Goal: Find specific page/section: Find specific page/section

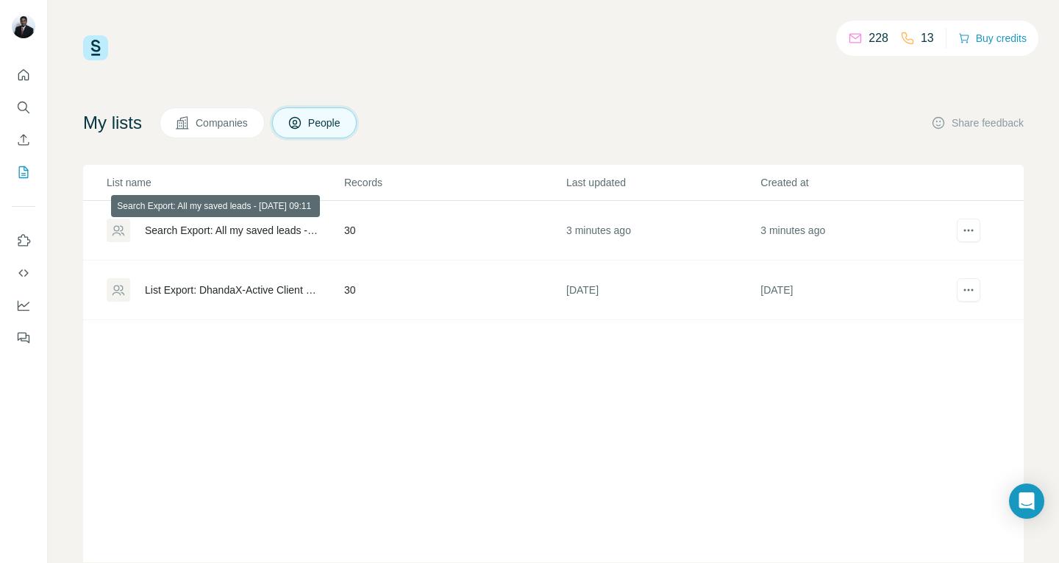
click at [293, 234] on div "Search Export: All my saved leads - [DATE] 09:11" at bounding box center [232, 230] width 174 height 15
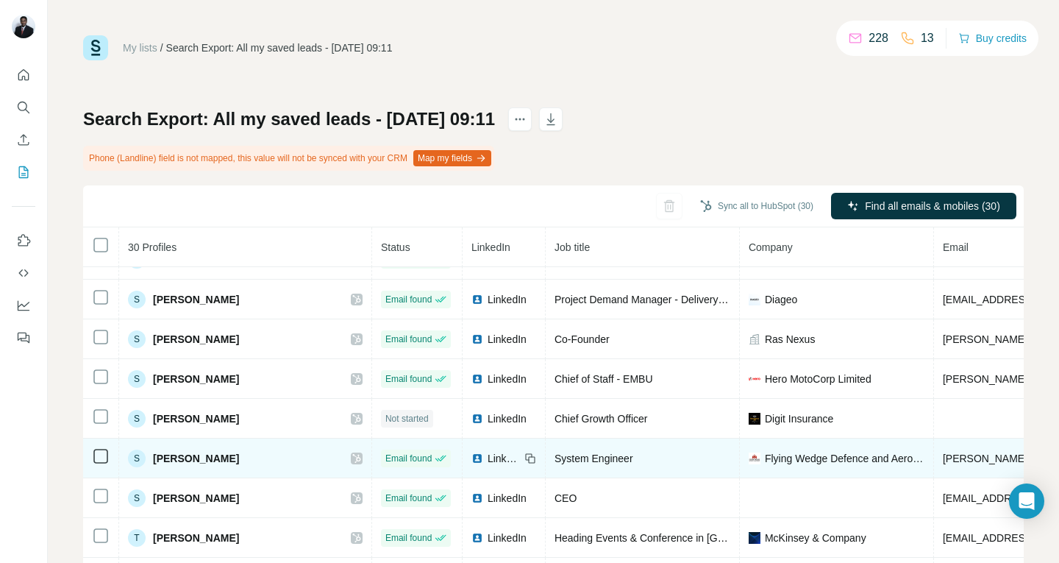
scroll to position [736, 0]
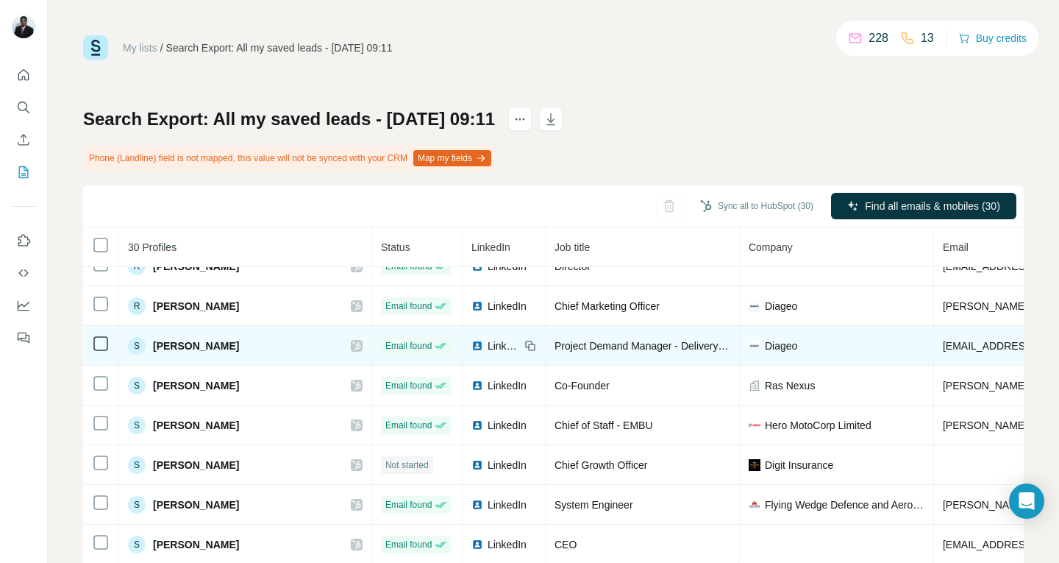
click at [200, 346] on span "Samson Rajesh" at bounding box center [196, 345] width 86 height 15
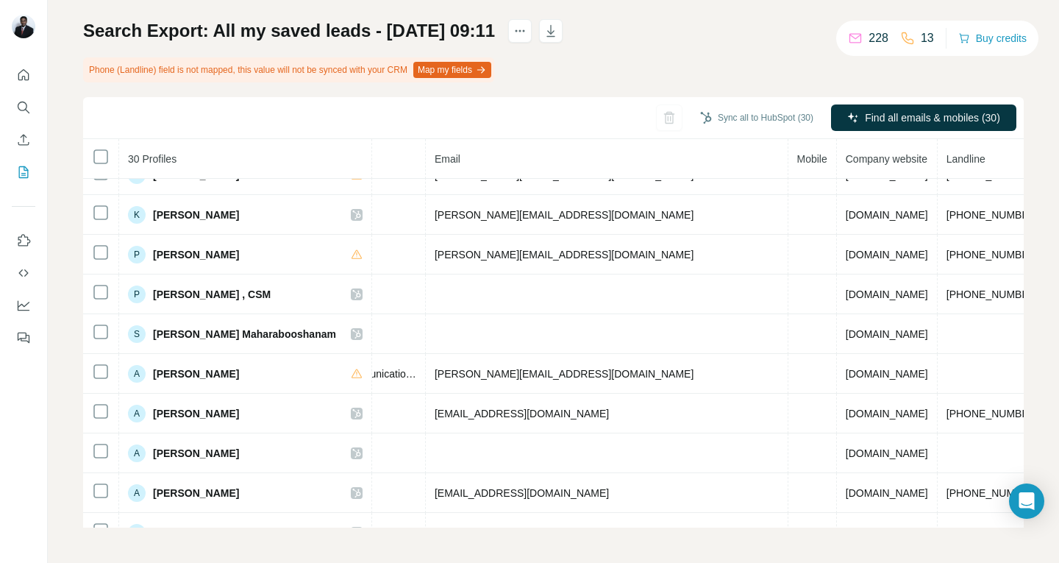
scroll to position [0, 508]
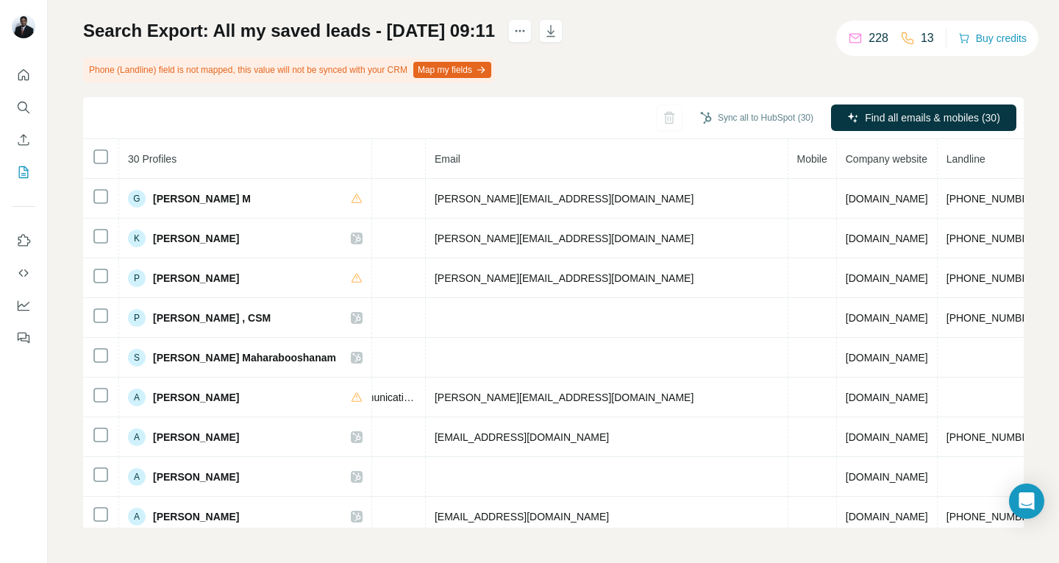
click at [645, 64] on div "Search Export: All my saved leads - 28/08/2025 09:11 Phone (Landline) field is …" at bounding box center [553, 273] width 941 height 508
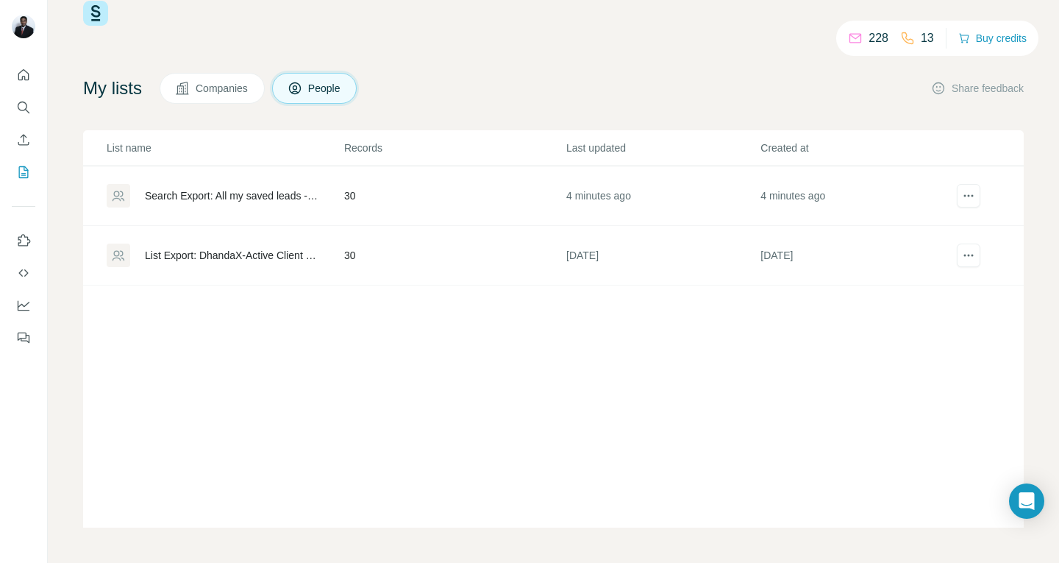
scroll to position [35, 0]
